Goal: Book appointment/travel/reservation

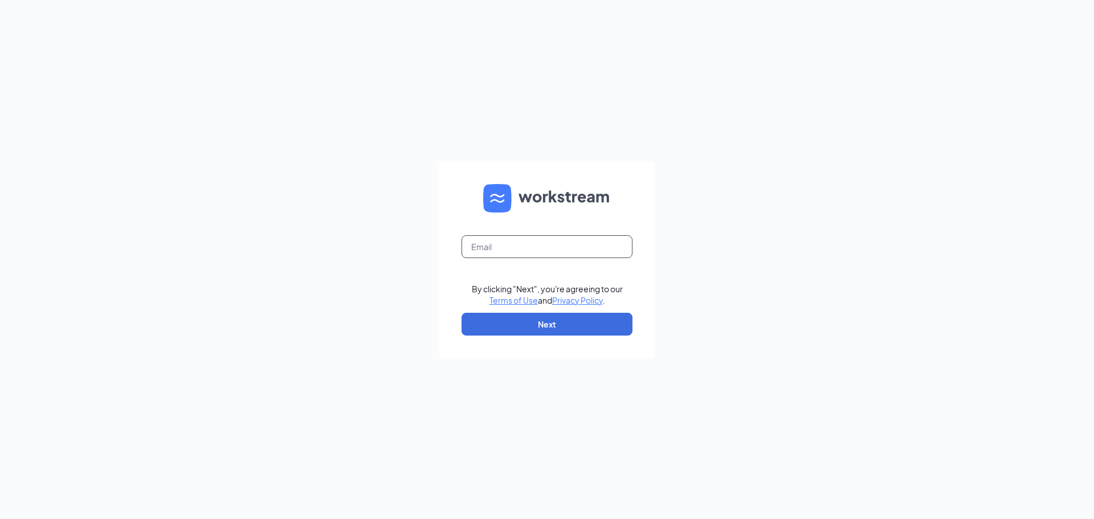
click at [551, 256] on input "text" at bounding box center [547, 246] width 171 height 23
type input "kenbone43@gmail.com"
click at [487, 324] on button "Next" at bounding box center [547, 324] width 171 height 23
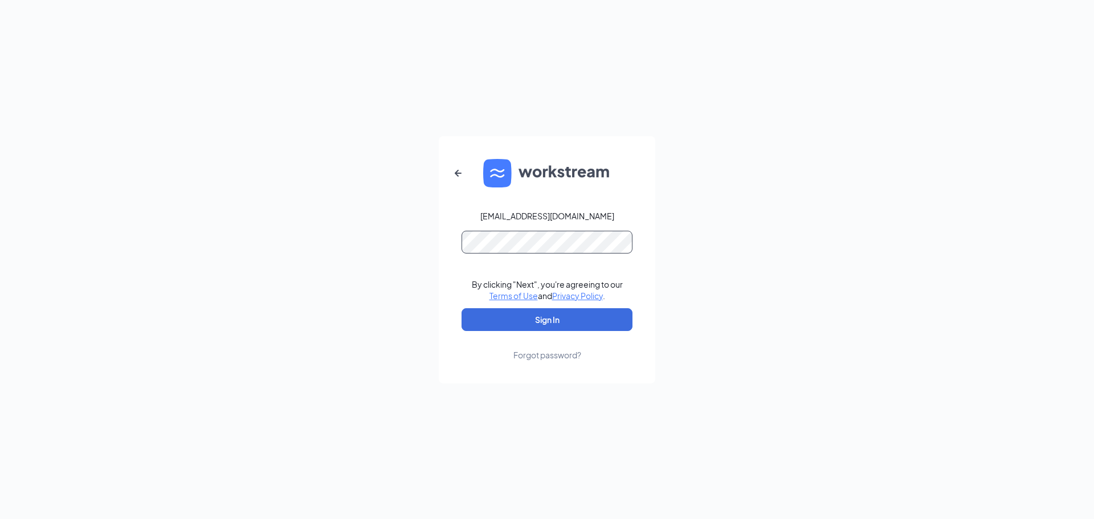
click at [462, 308] on button "Sign In" at bounding box center [547, 319] width 171 height 23
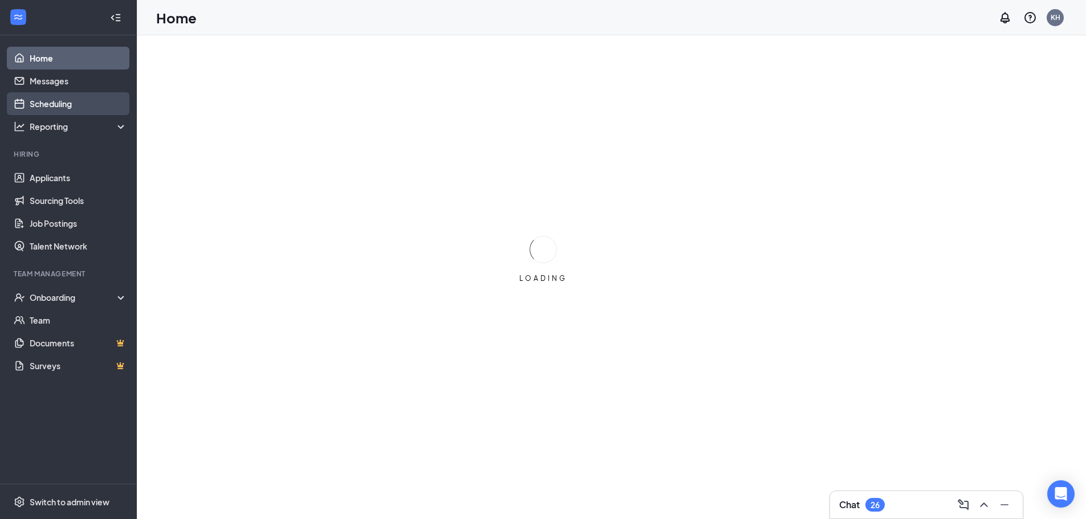
click at [30, 97] on link "Scheduling" at bounding box center [78, 103] width 97 height 23
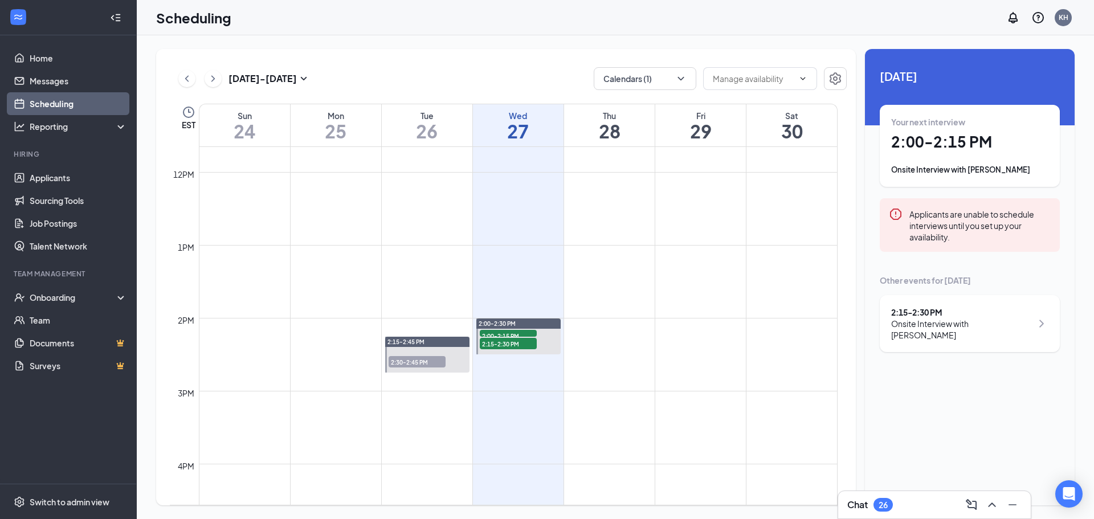
scroll to position [902, 0]
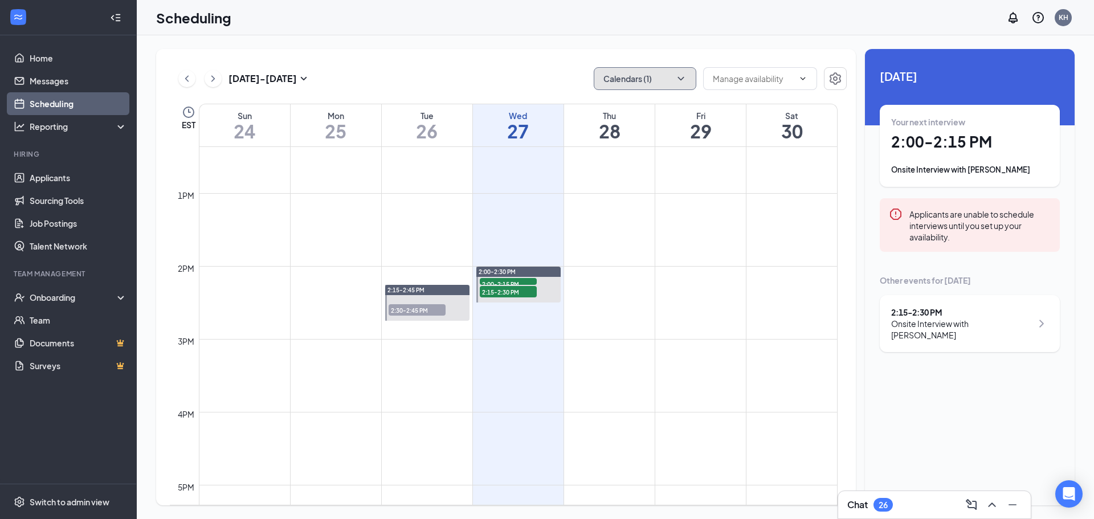
click at [652, 68] on button "Calendars (1)" at bounding box center [645, 78] width 103 height 23
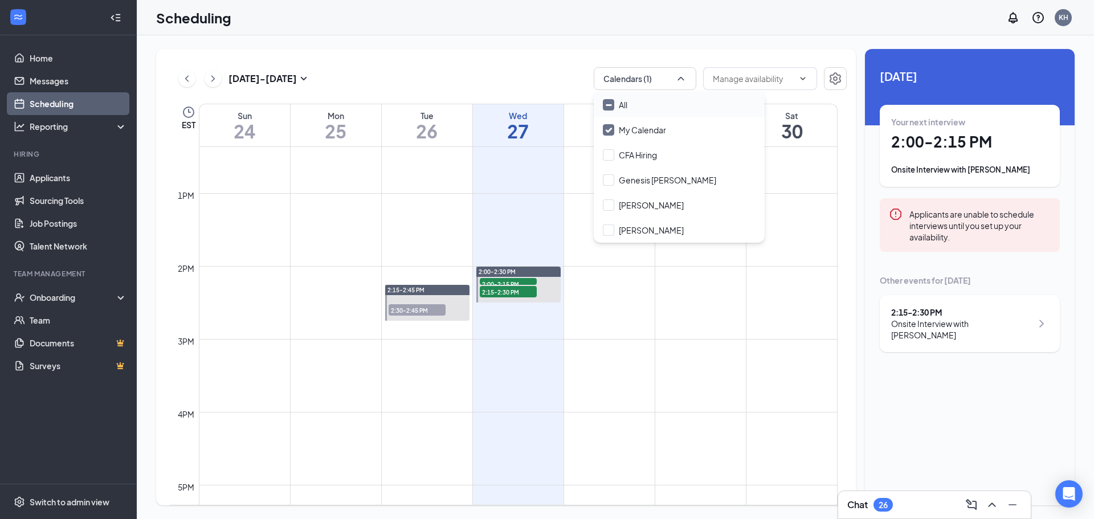
click at [613, 102] on input "All" at bounding box center [615, 104] width 25 height 11
checkbox input "true"
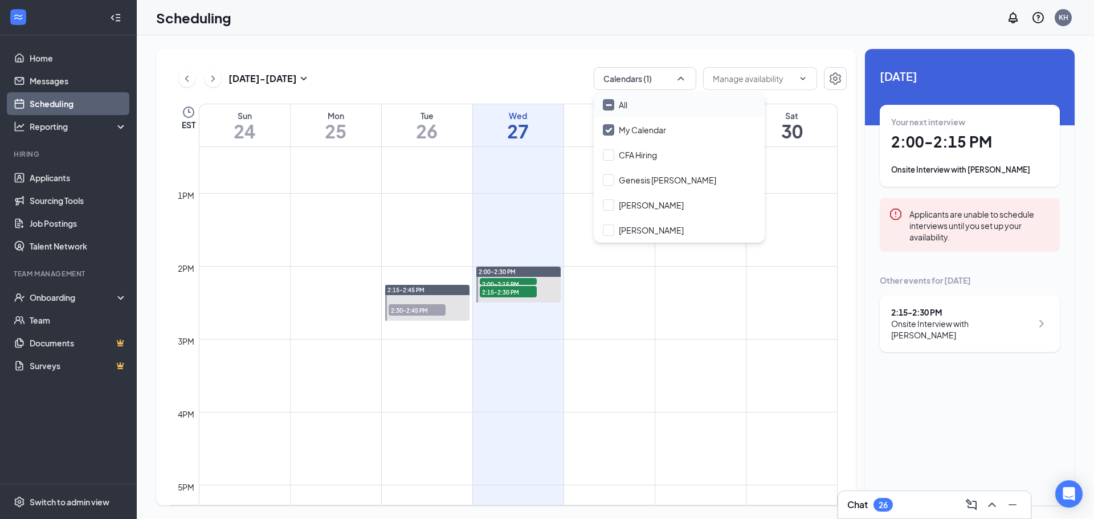
checkbox input "true"
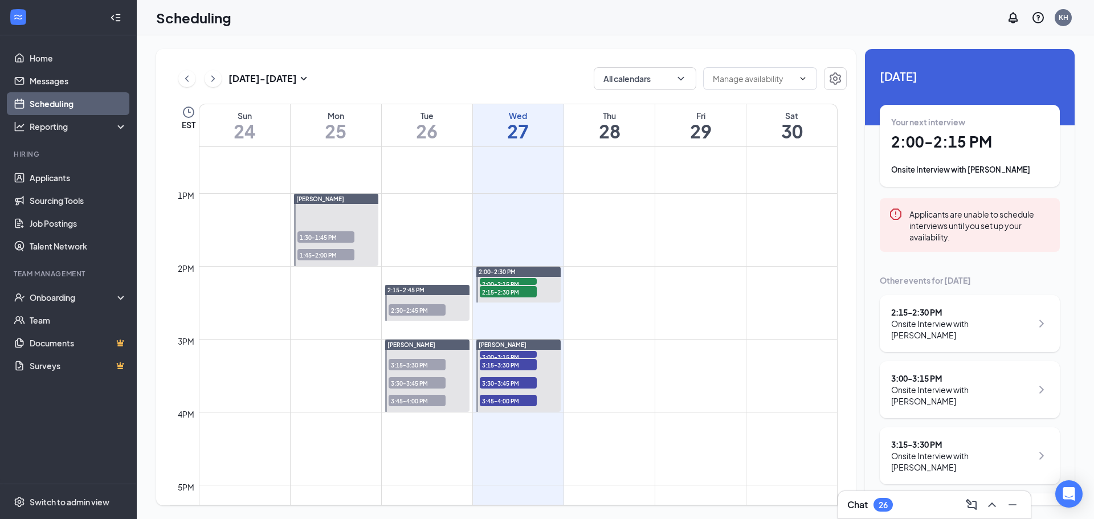
click at [731, 369] on td at bounding box center [518, 366] width 639 height 18
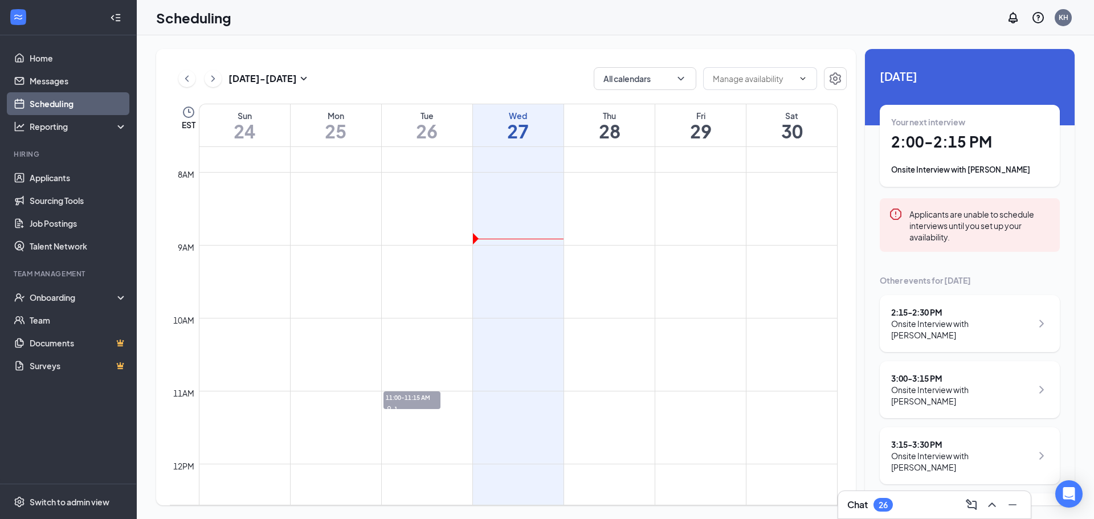
scroll to position [617, 0]
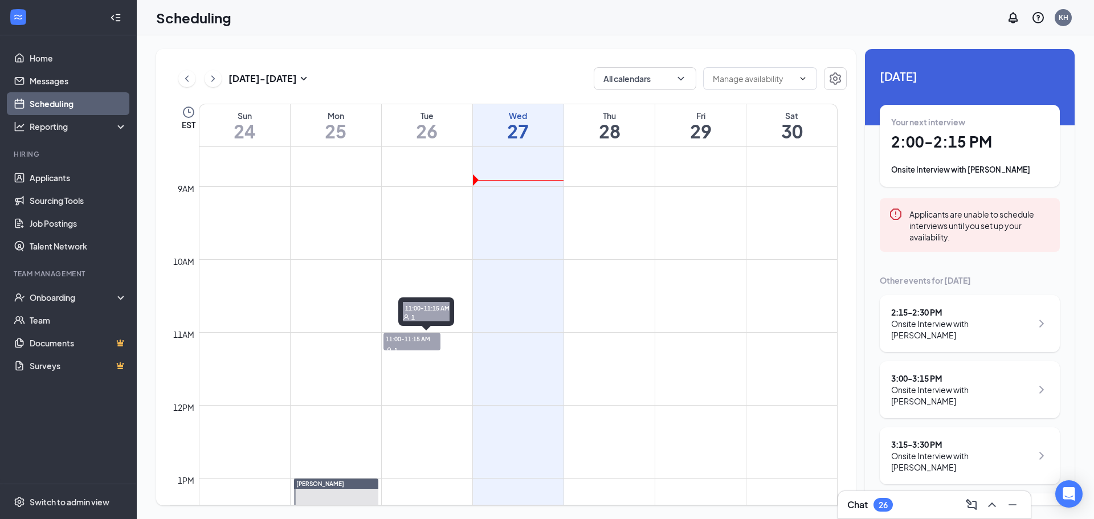
click at [403, 338] on span "11:00-11:15 AM" at bounding box center [411, 338] width 57 height 11
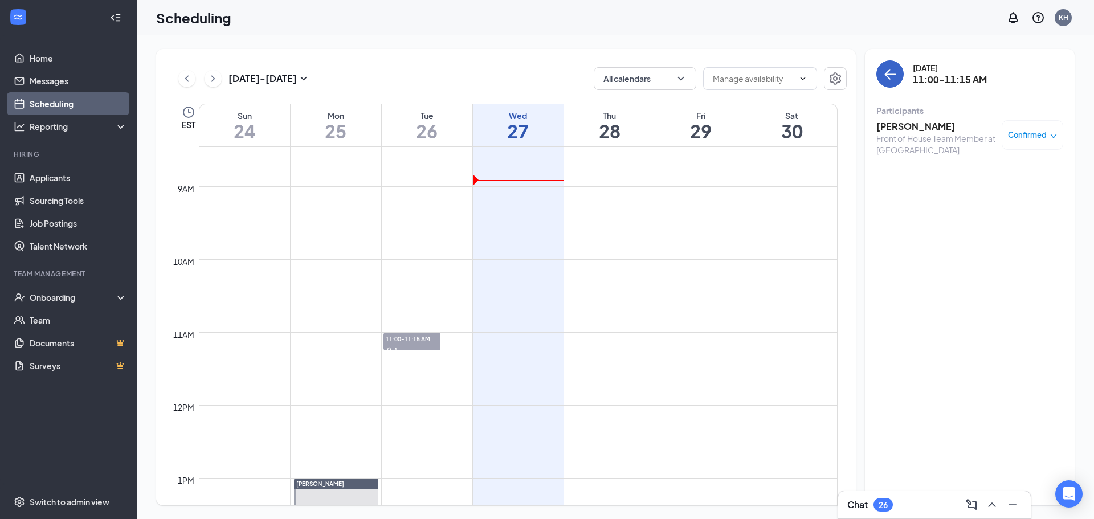
click at [881, 72] on button "back-button" at bounding box center [889, 73] width 27 height 27
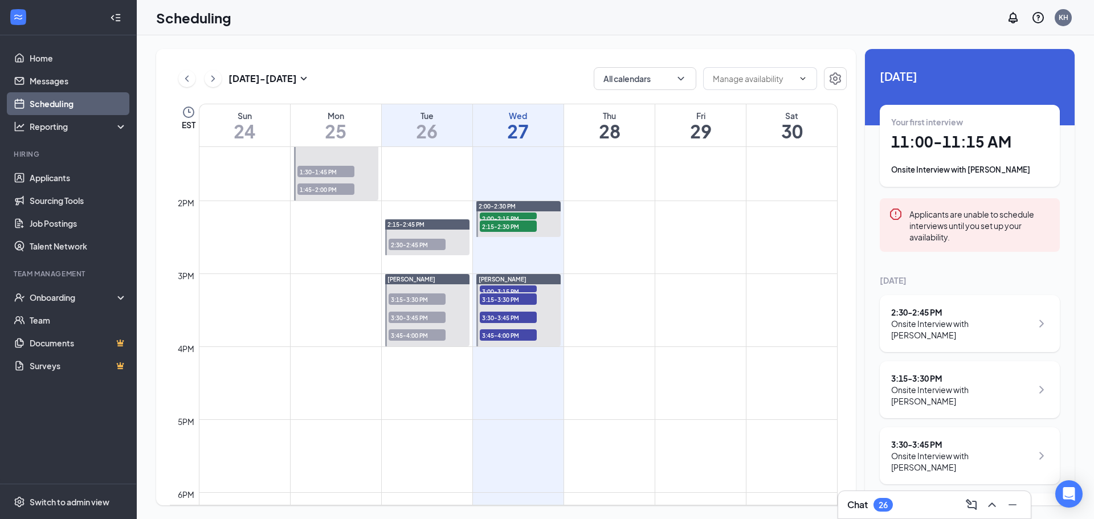
scroll to position [969, 0]
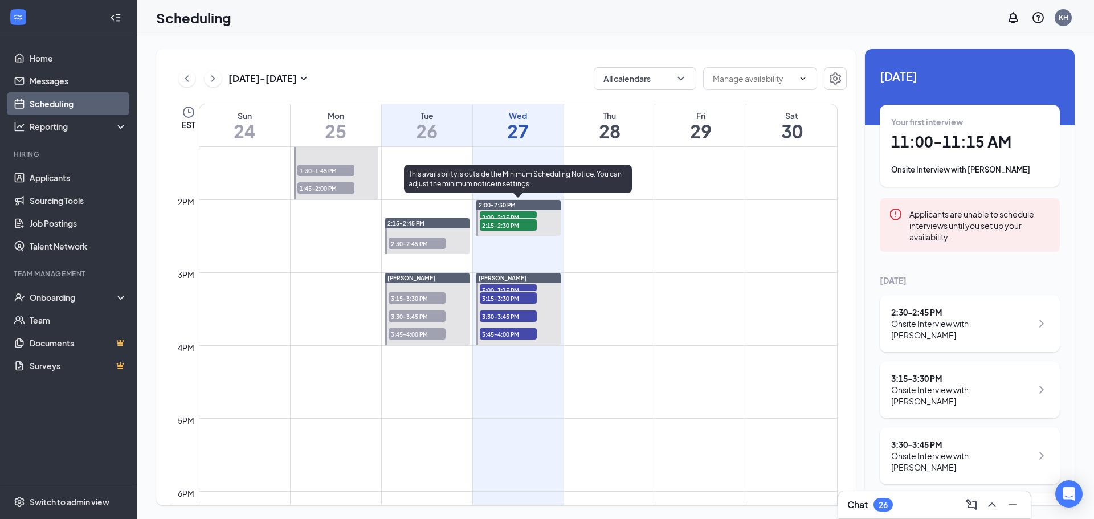
click at [529, 214] on span "2:00-2:15 PM" at bounding box center [508, 216] width 57 height 11
